Goal: Book appointment/travel/reservation

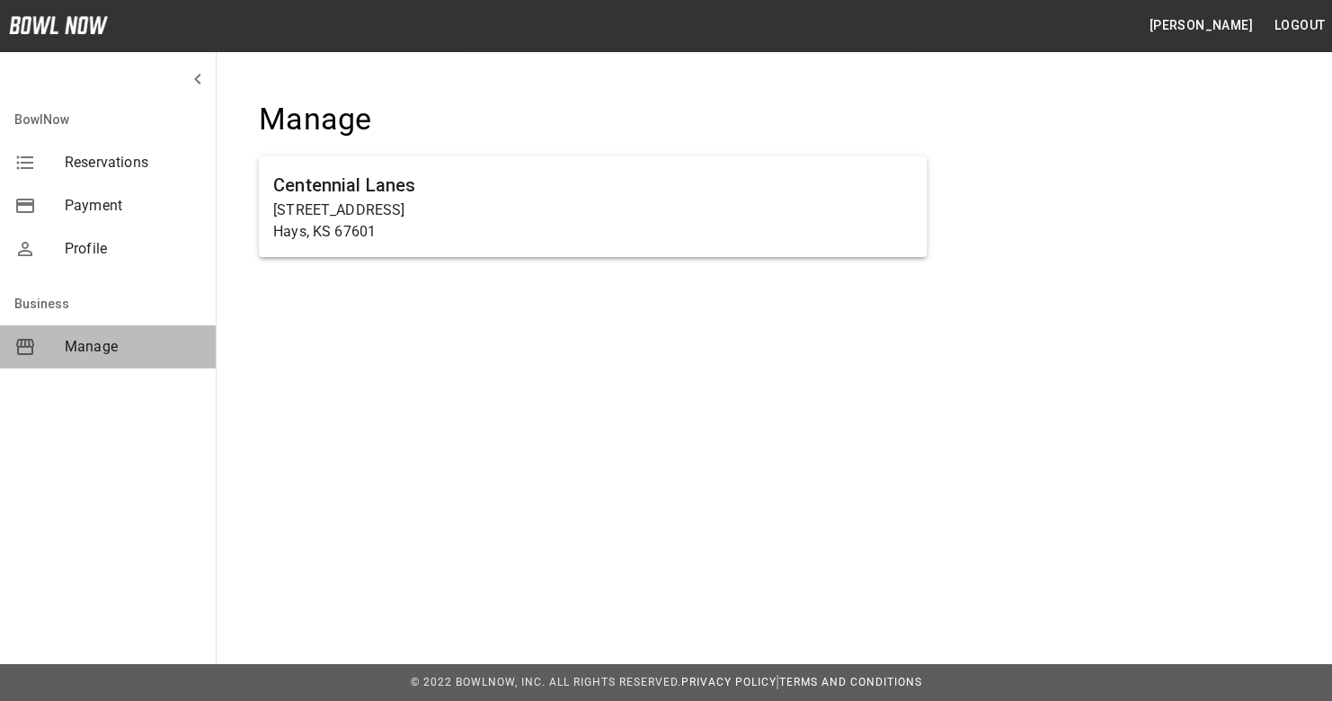
click at [110, 344] on span "Manage" at bounding box center [133, 347] width 137 height 22
click at [86, 342] on span "Manage" at bounding box center [133, 347] width 137 height 22
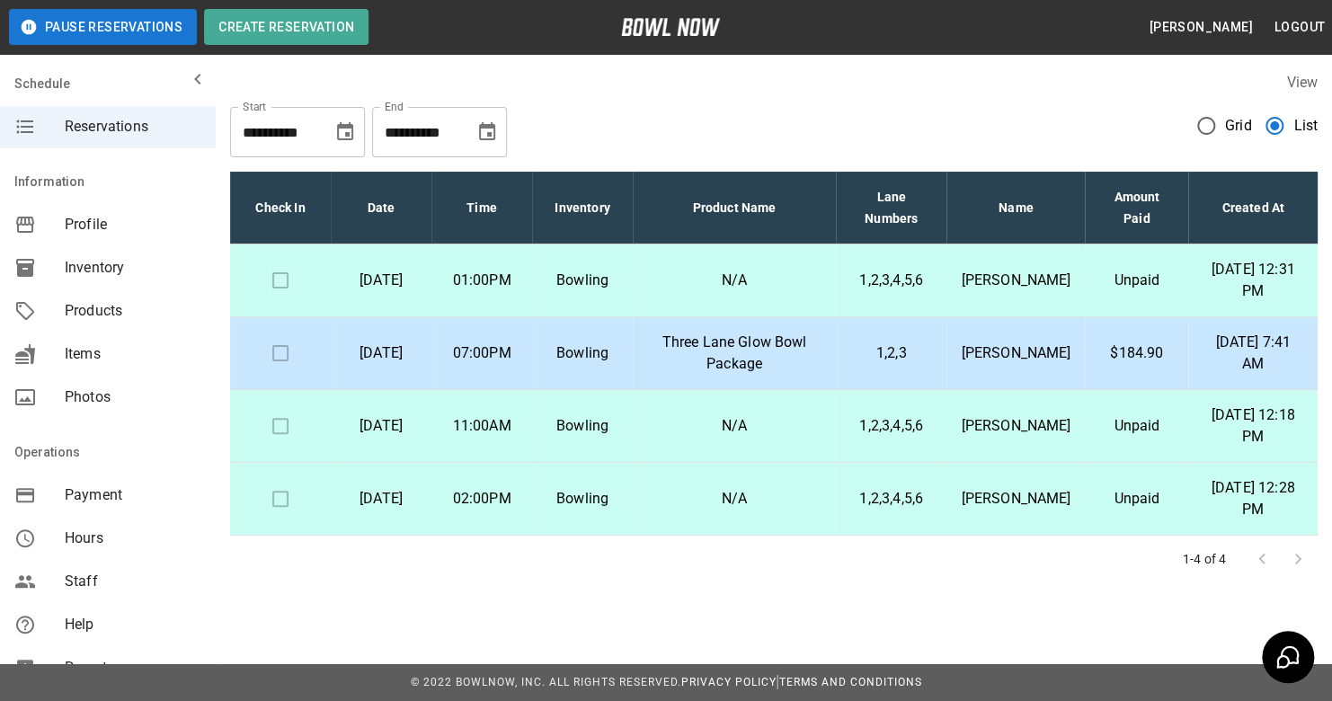
click at [724, 358] on p "Three Lane Glow Bowl Package" at bounding box center [734, 353] width 174 height 43
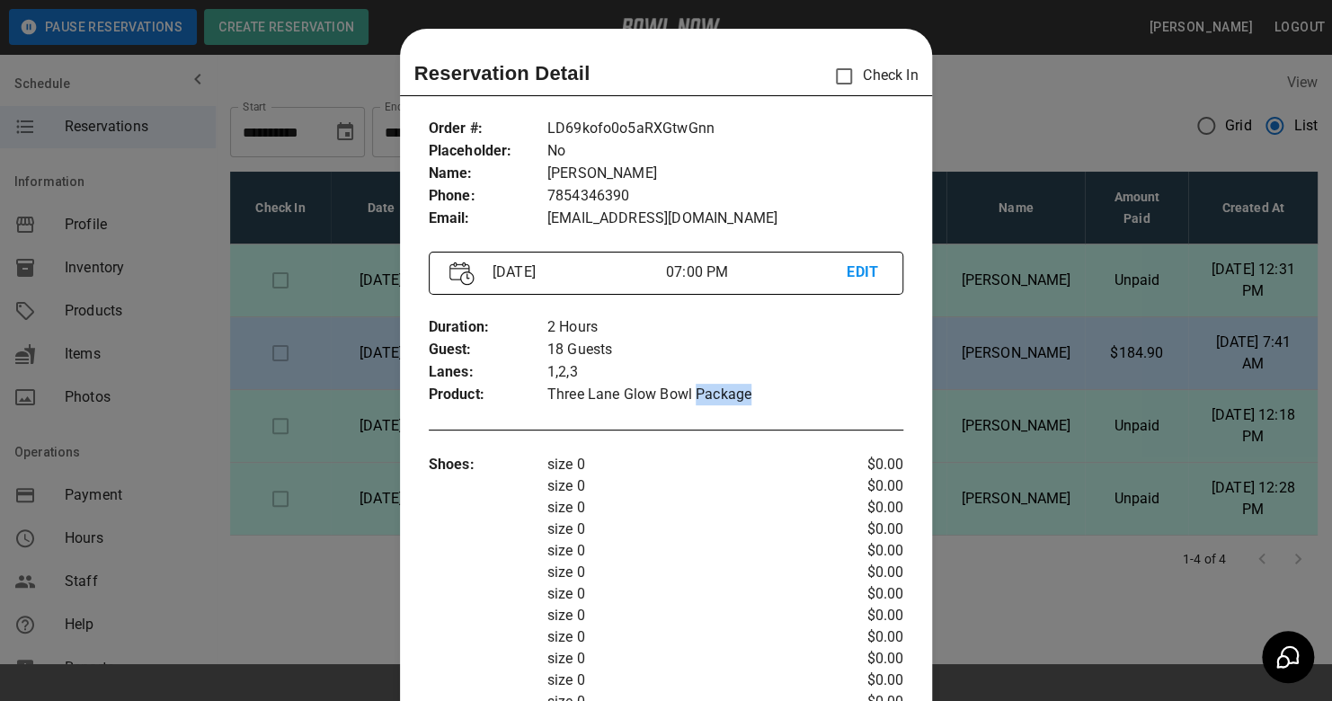
scroll to position [29, 0]
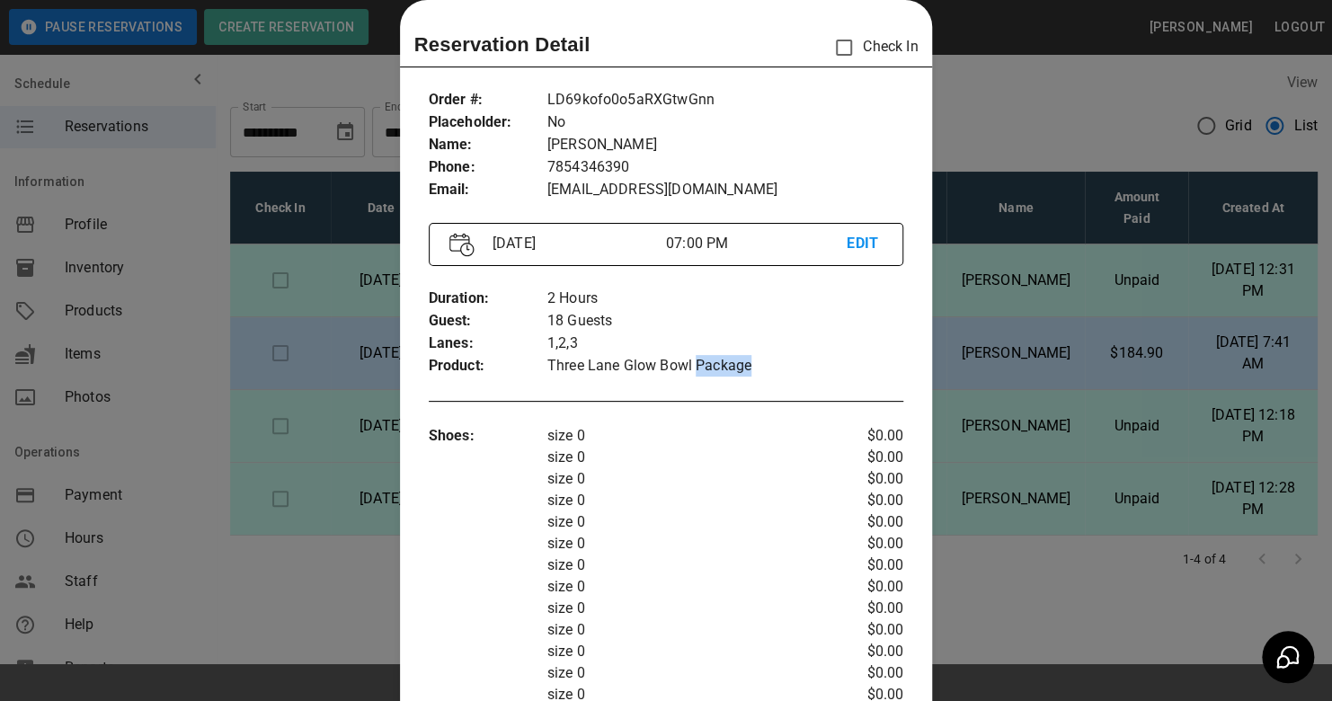
click at [724, 358] on p "Three Lane Glow Bowl Package" at bounding box center [725, 366] width 357 height 22
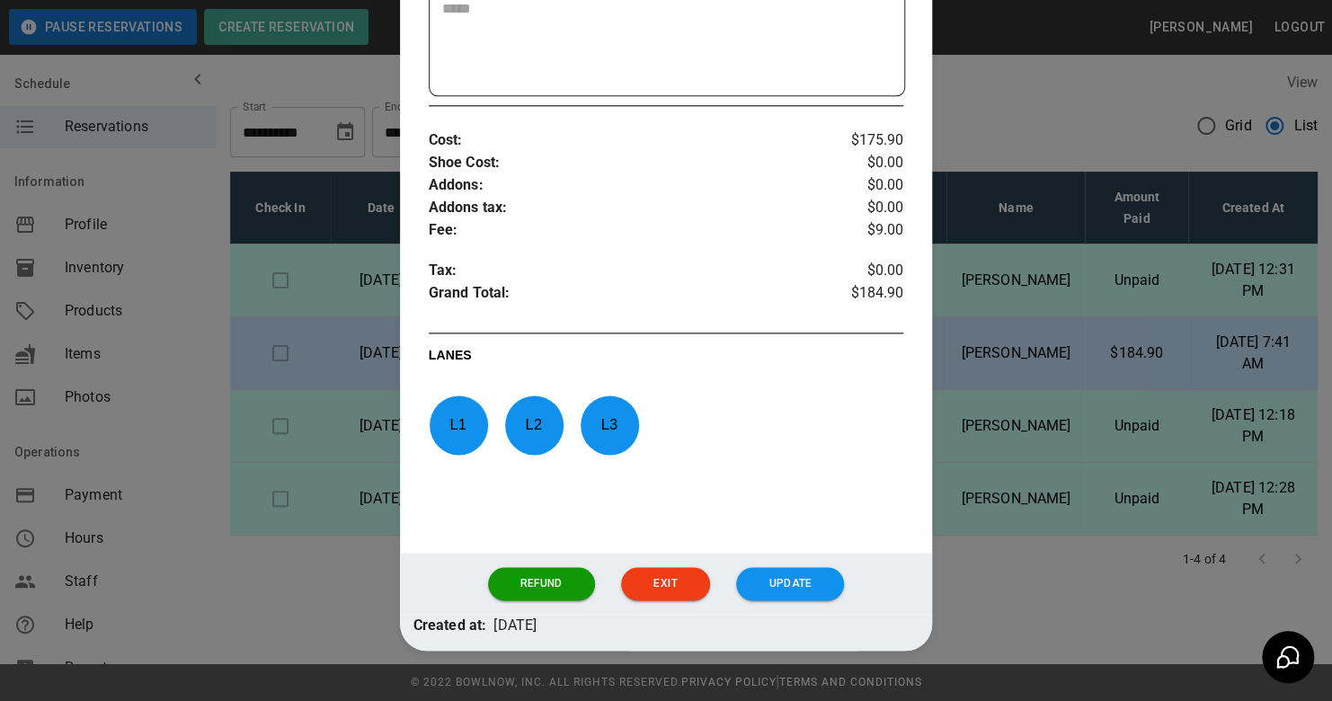
scroll to position [996, 0]
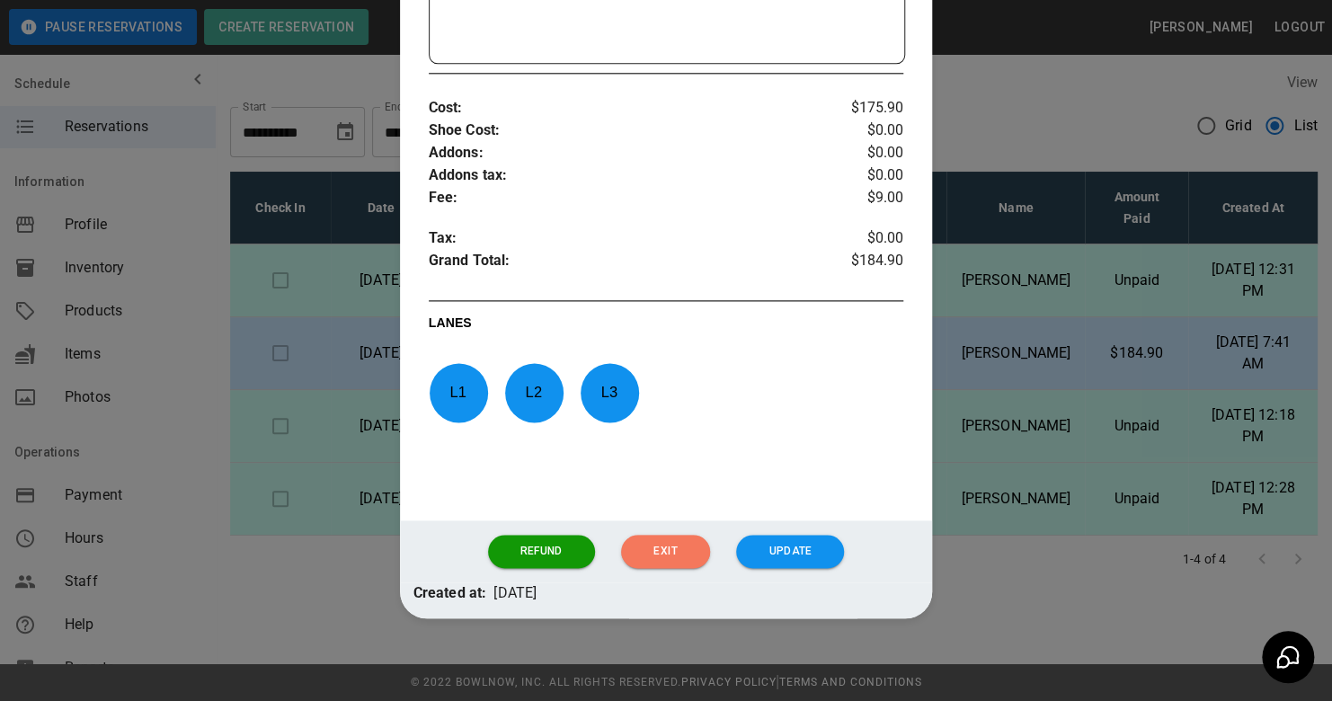
click at [668, 541] on button "Exit" at bounding box center [665, 551] width 88 height 33
